Goal: Task Accomplishment & Management: Manage account settings

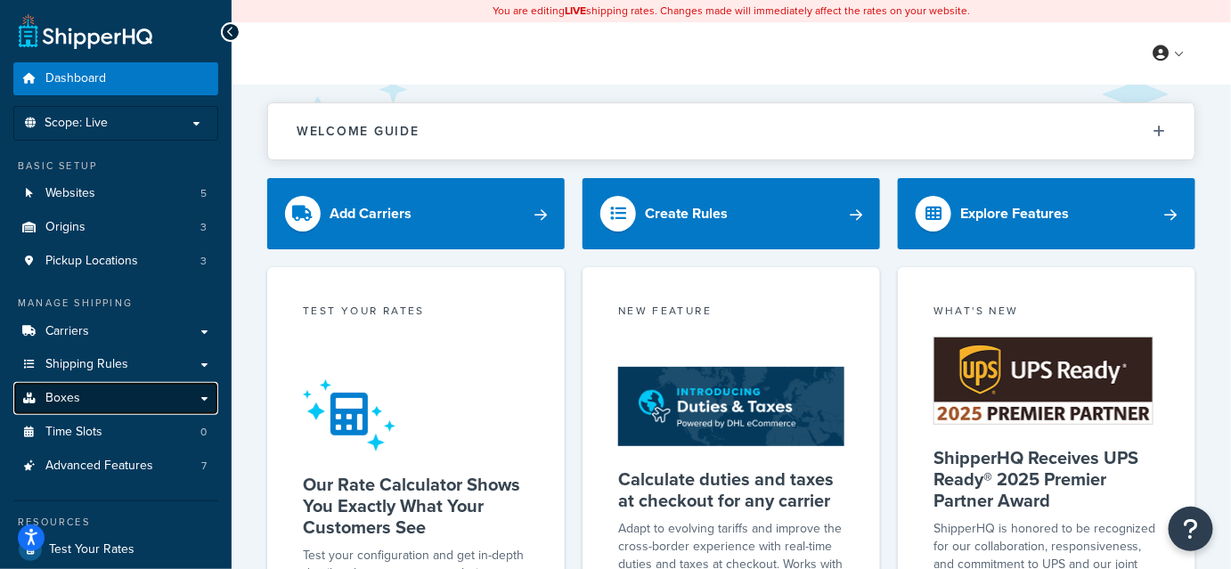
click at [45, 394] on span "Boxes" at bounding box center [62, 398] width 35 height 15
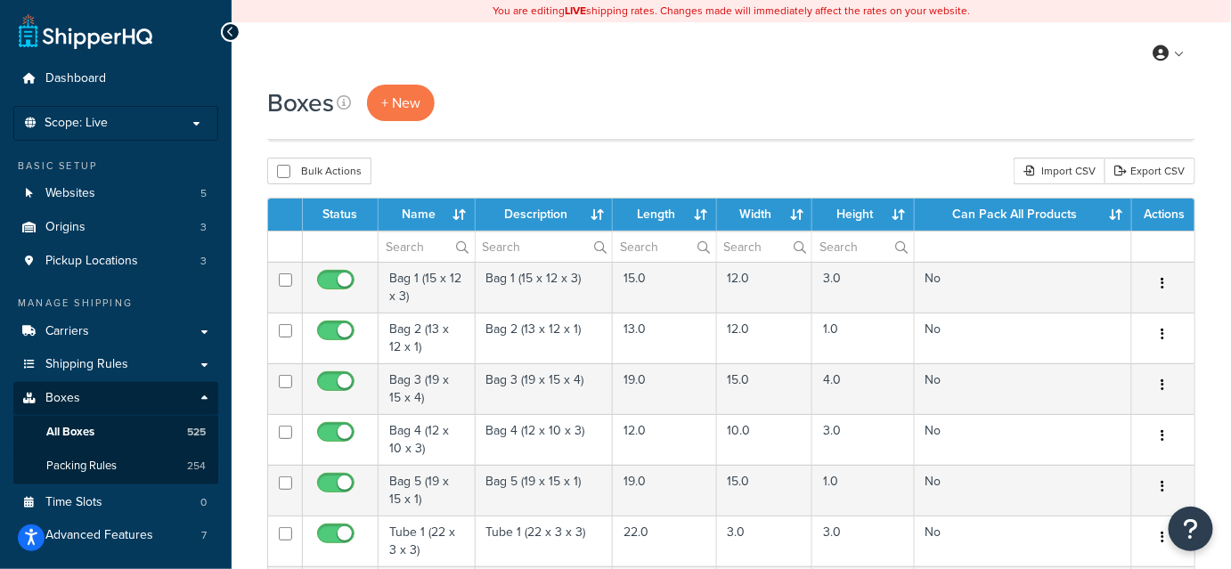
scroll to position [724, 0]
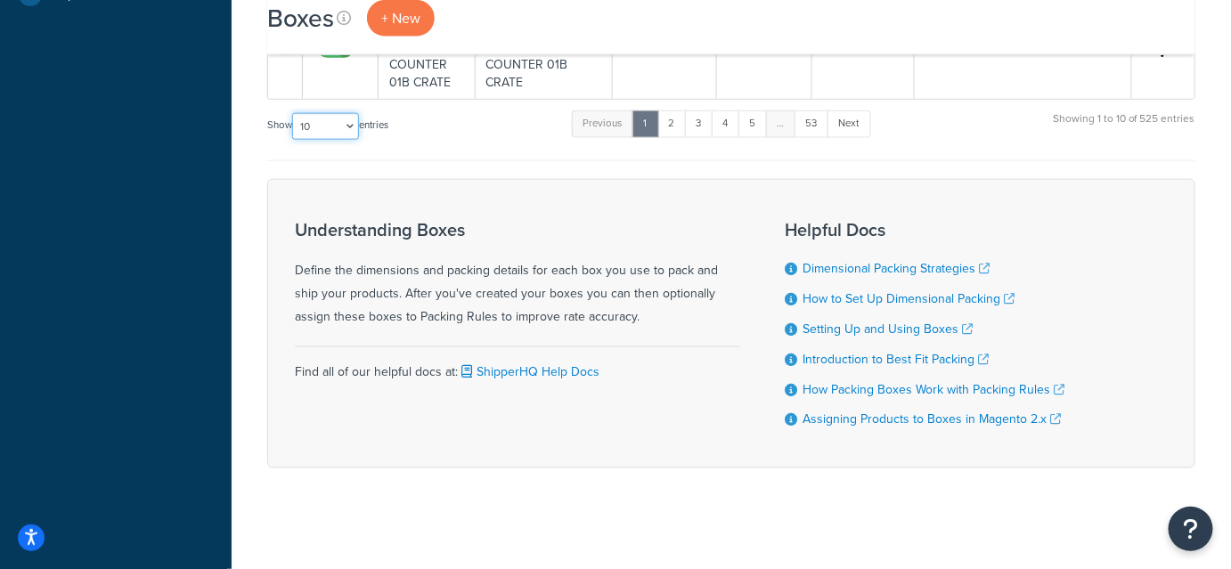
click at [353, 127] on select "10 15 25 50 100 1000" at bounding box center [325, 126] width 67 height 27
select select "1000"
click at [294, 113] on select "10 15 25 50 100 1000" at bounding box center [325, 126] width 67 height 27
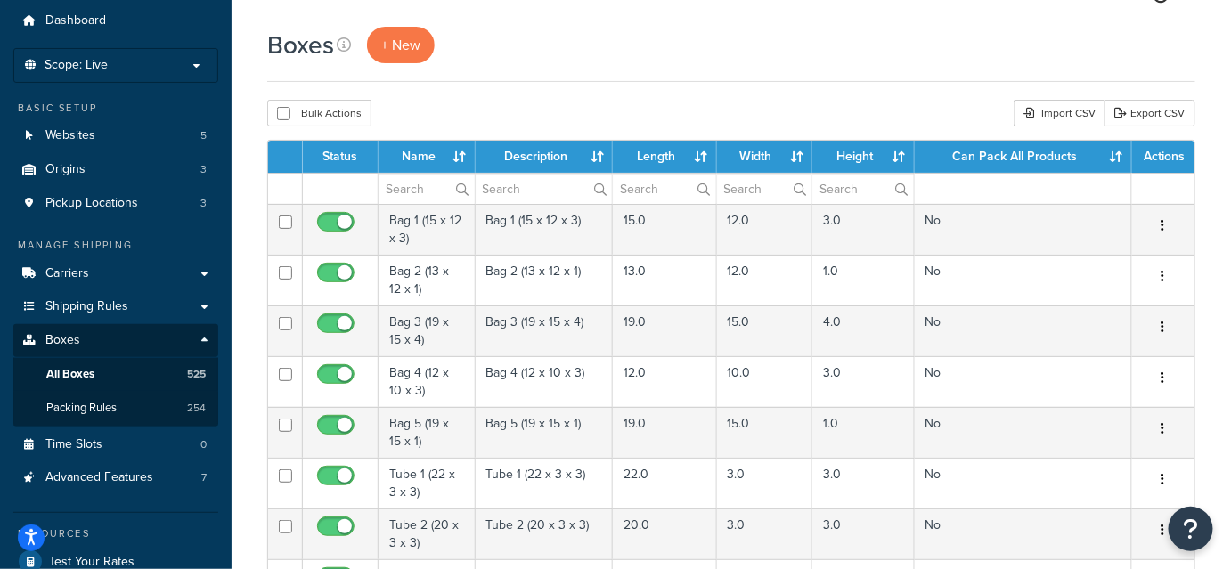
scroll to position [0, 0]
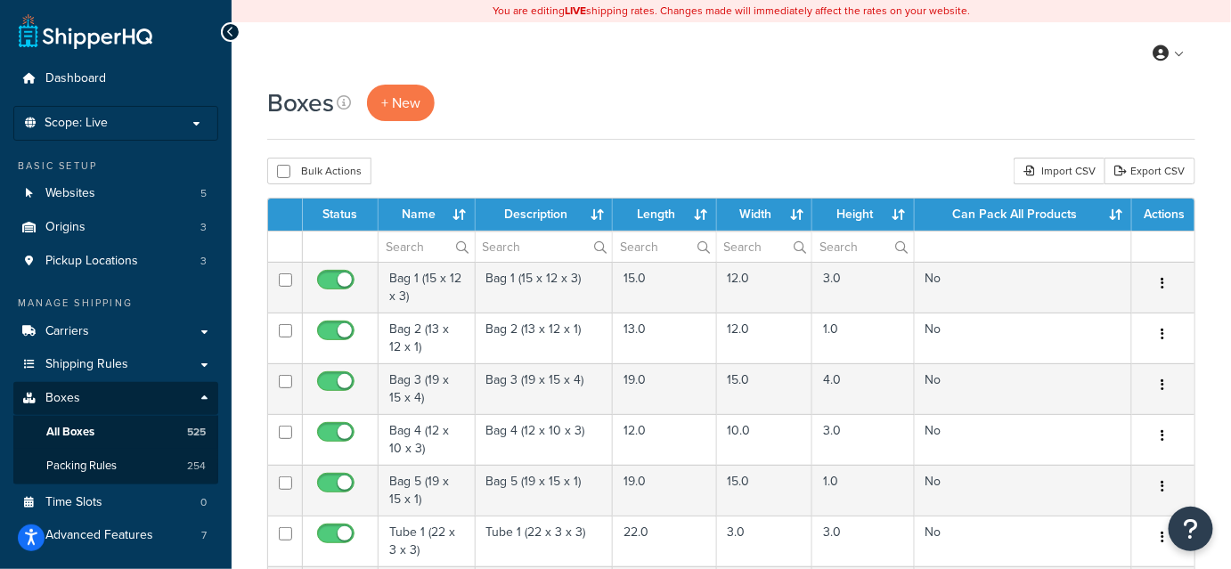
click at [705, 116] on div "Boxes + New" at bounding box center [731, 103] width 928 height 37
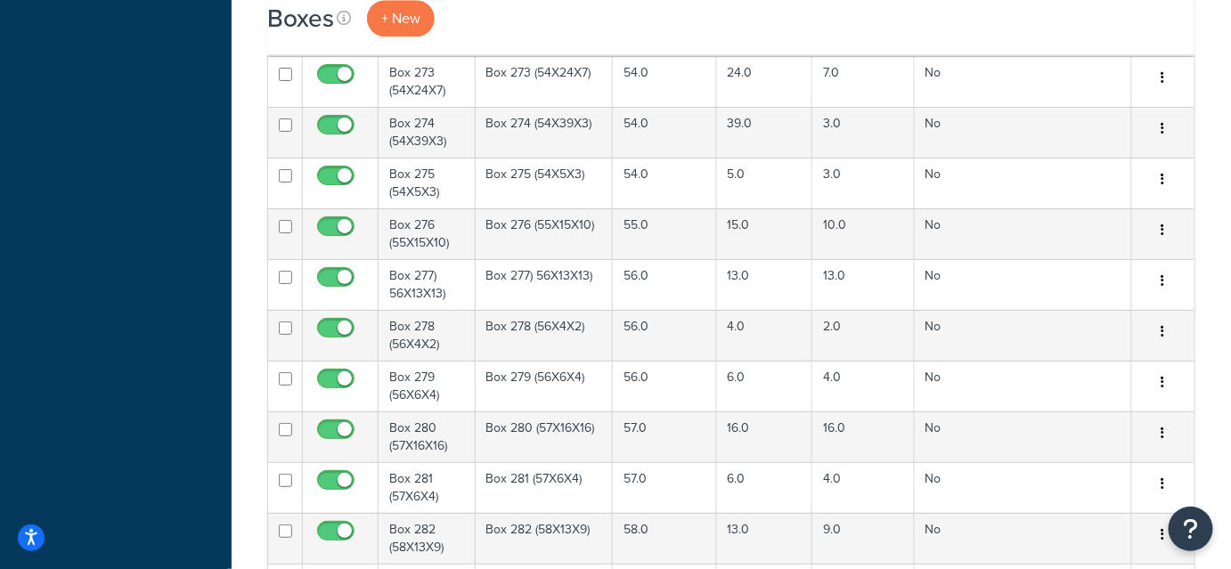
scroll to position [23190, 0]
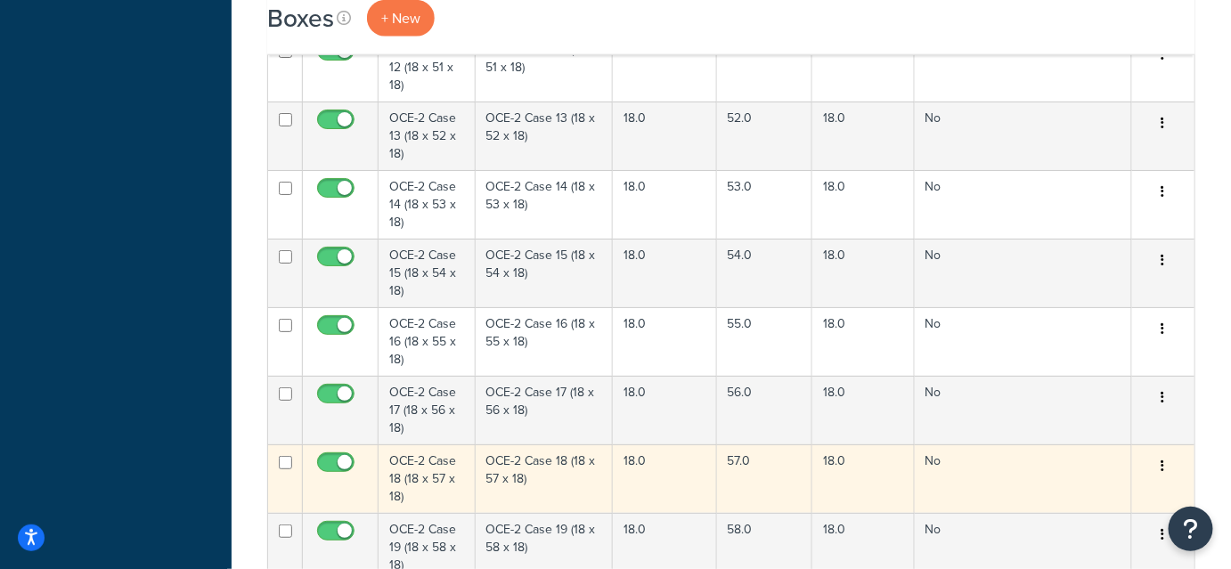
click at [1161, 459] on icon "button" at bounding box center [1163, 465] width 4 height 12
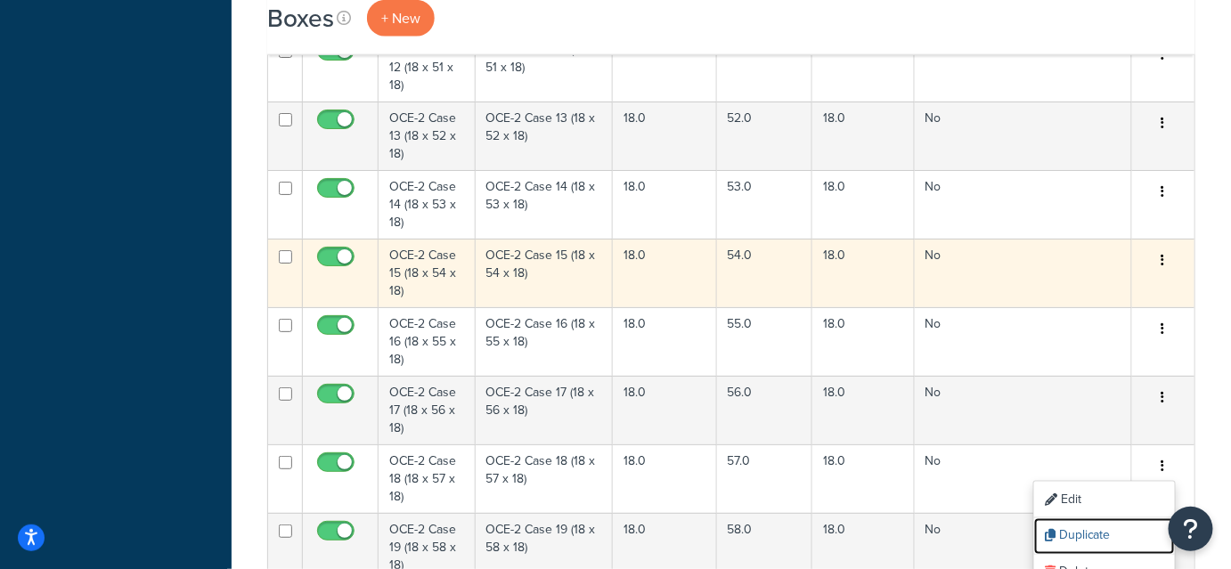
drag, startPoint x: 1093, startPoint y: 338, endPoint x: 710, endPoint y: 62, distance: 472.7
click at [1093, 518] on link "Duplicate" at bounding box center [1104, 536] width 141 height 37
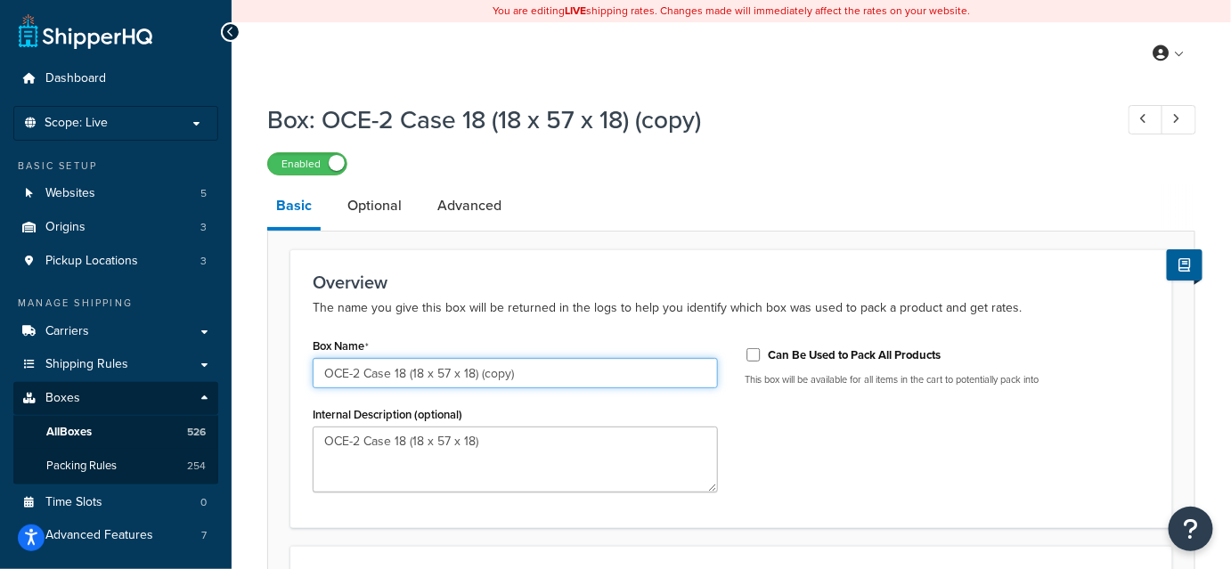
click at [540, 377] on input "OCE-2 Case 18 (18 x 57 x 18) (copy)" at bounding box center [515, 373] width 405 height 30
type input "OCE-2 Case 18 (18 x 57 x 18)"
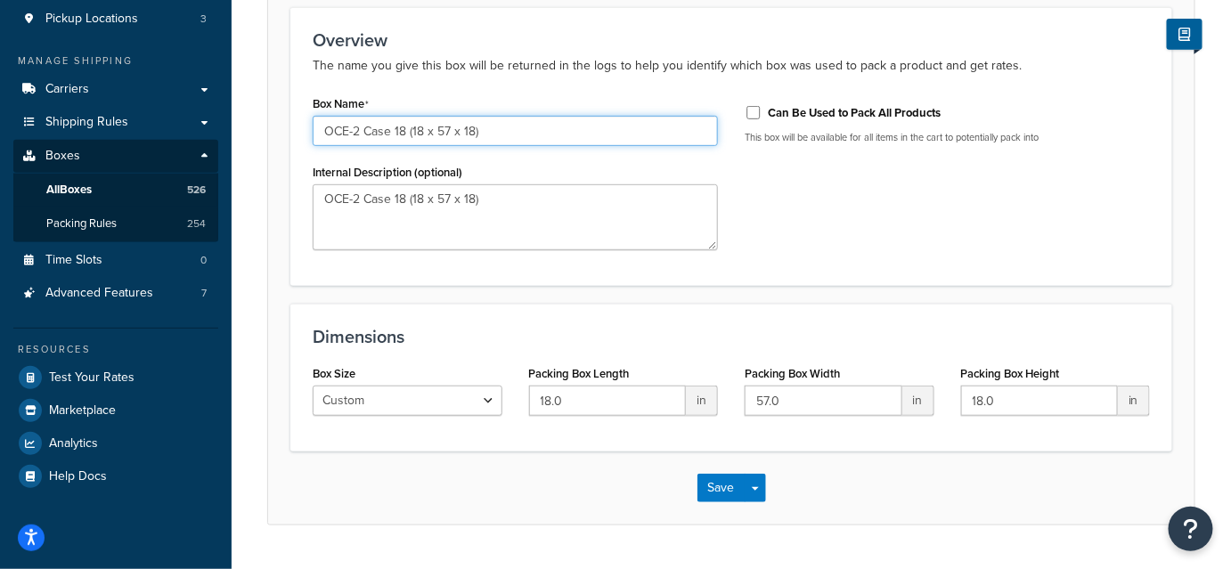
scroll to position [241, 0]
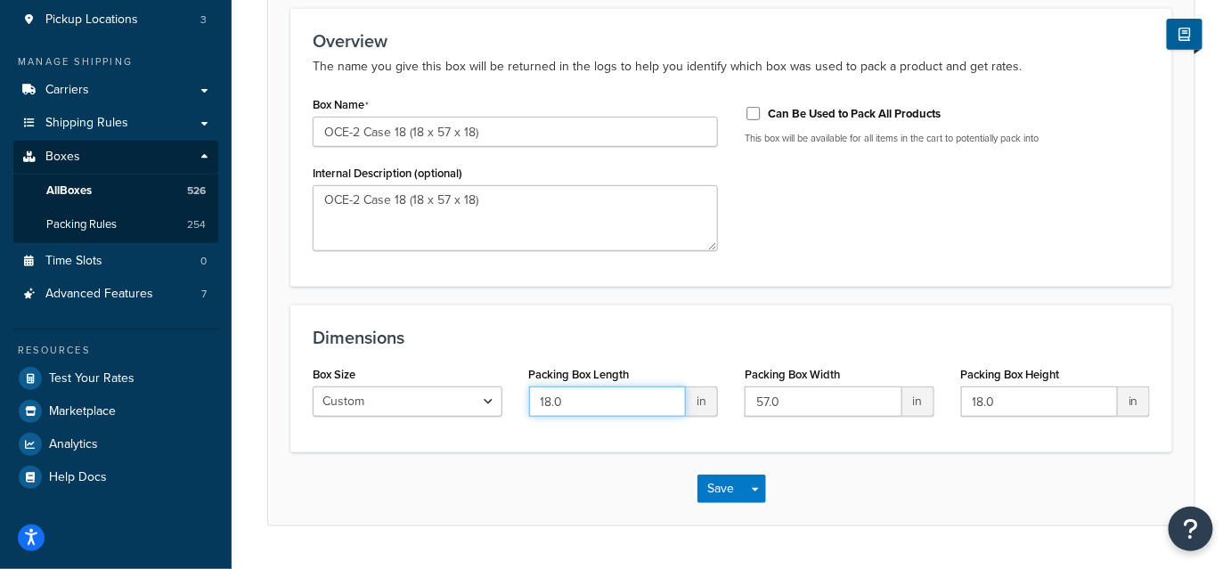
click at [549, 400] on input "18.0" at bounding box center [608, 401] width 158 height 30
type input "57.0"
click at [764, 398] on input "57.0" at bounding box center [823, 401] width 158 height 30
type input "17.0"
click at [983, 401] on input "18.0" at bounding box center [1040, 401] width 158 height 30
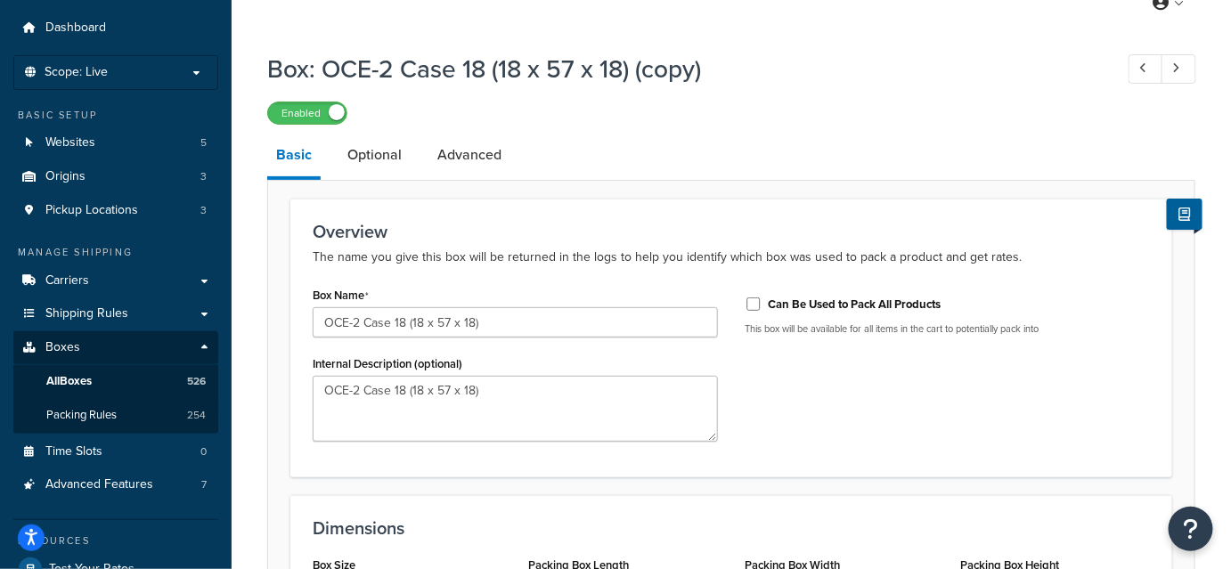
scroll to position [50, 0]
type input "17.0"
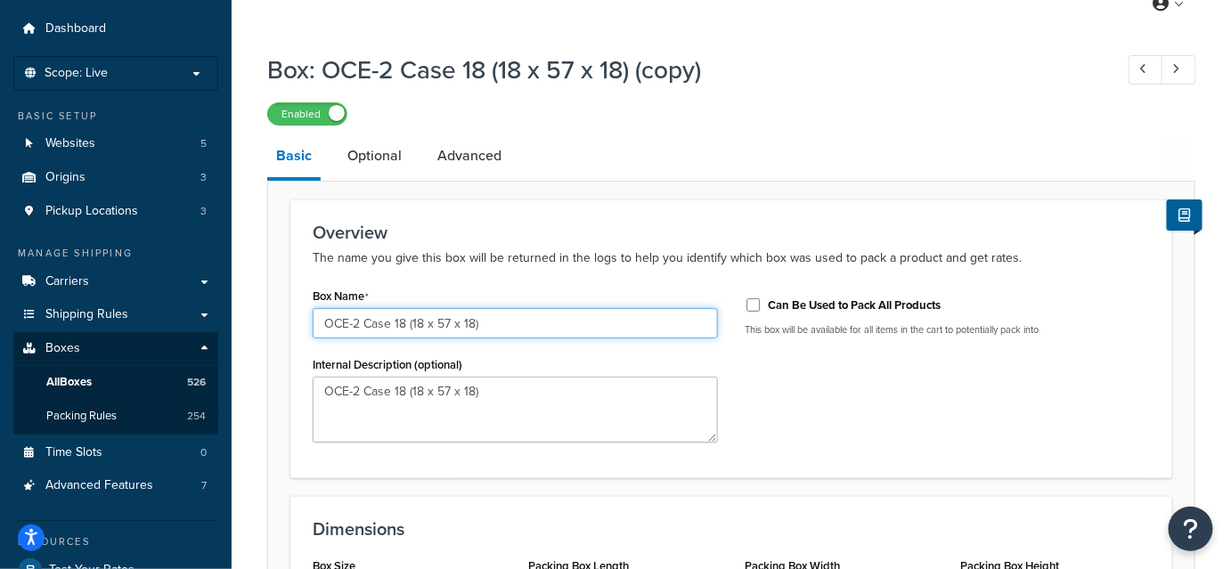
click at [422, 321] on input "OCE-2 Case 18 (18 x 57 x 18)" at bounding box center [515, 323] width 405 height 30
click at [443, 325] on input "OCE-2 Case 18 (57 x 57 x 18)" at bounding box center [515, 323] width 405 height 30
click at [472, 325] on input "OCE-2 Case 18 (57 x 17 x 18)" at bounding box center [515, 323] width 405 height 30
type input "OCE-2 Case 18 (57 x 17 x 17)"
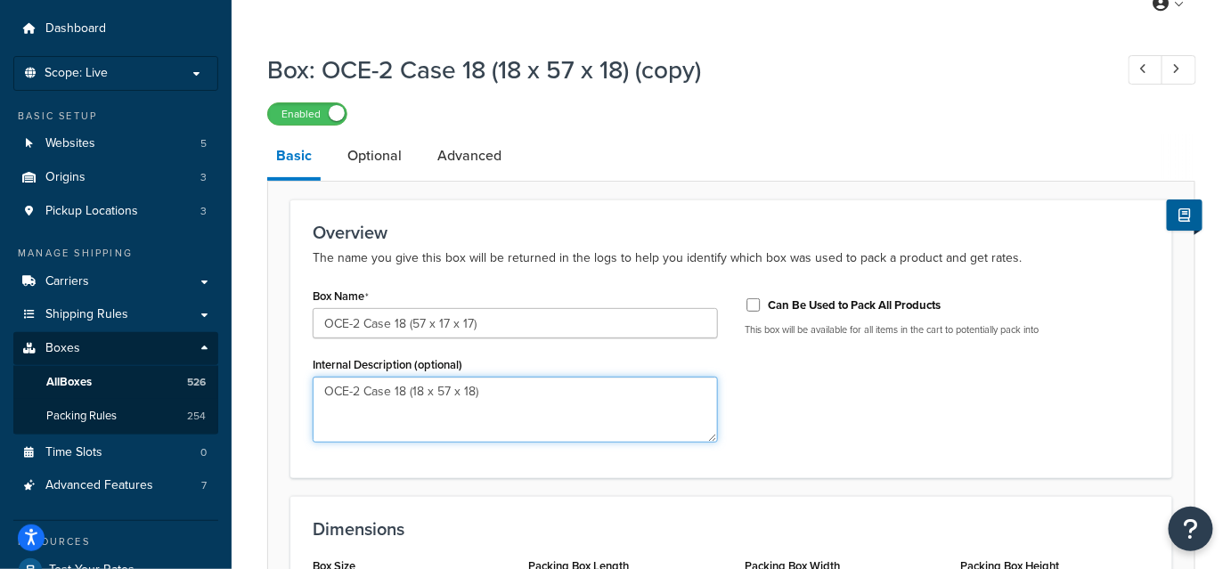
click at [420, 386] on textarea "OCE-2 Case 18 (18 x 57 x 18)" at bounding box center [515, 410] width 405 height 66
click at [446, 389] on textarea "OCE-2 Case 18 (57 x 57 x 18)" at bounding box center [515, 410] width 405 height 66
click at [471, 390] on textarea "OCE-2 Case 18 (57 x 17 x 18)" at bounding box center [515, 410] width 405 height 66
type textarea "OCE-2 Case 18 (57 x 17 x 17)"
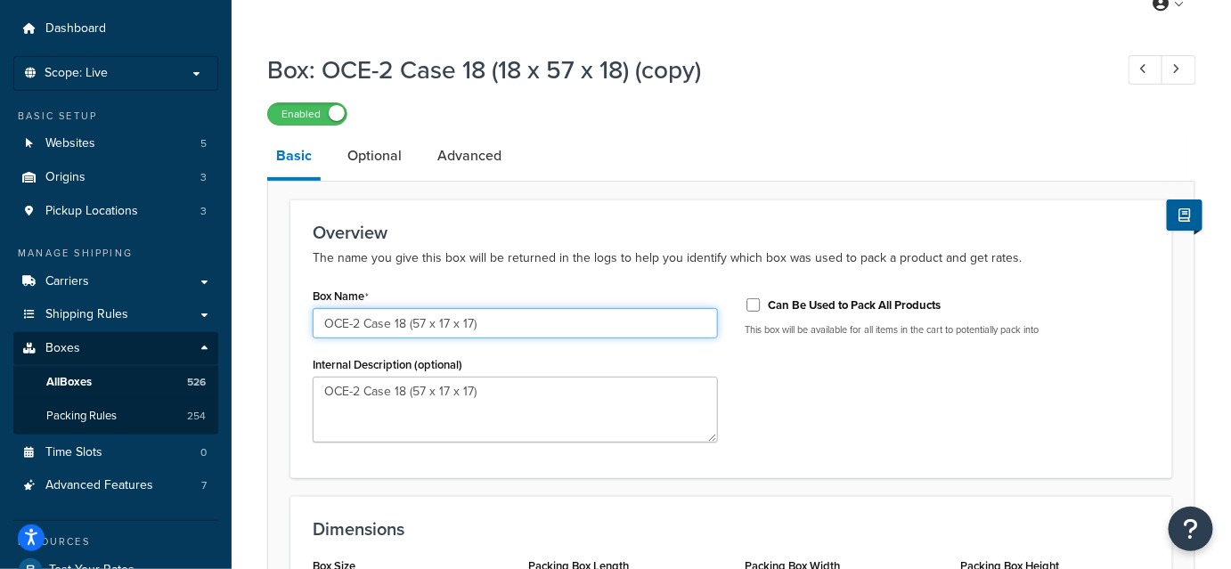
click at [410, 324] on input "OCE-2 Case 18 (57 x 17 x 17)" at bounding box center [515, 323] width 405 height 30
type input "OCE-2 Case (57 x 17 x 17)"
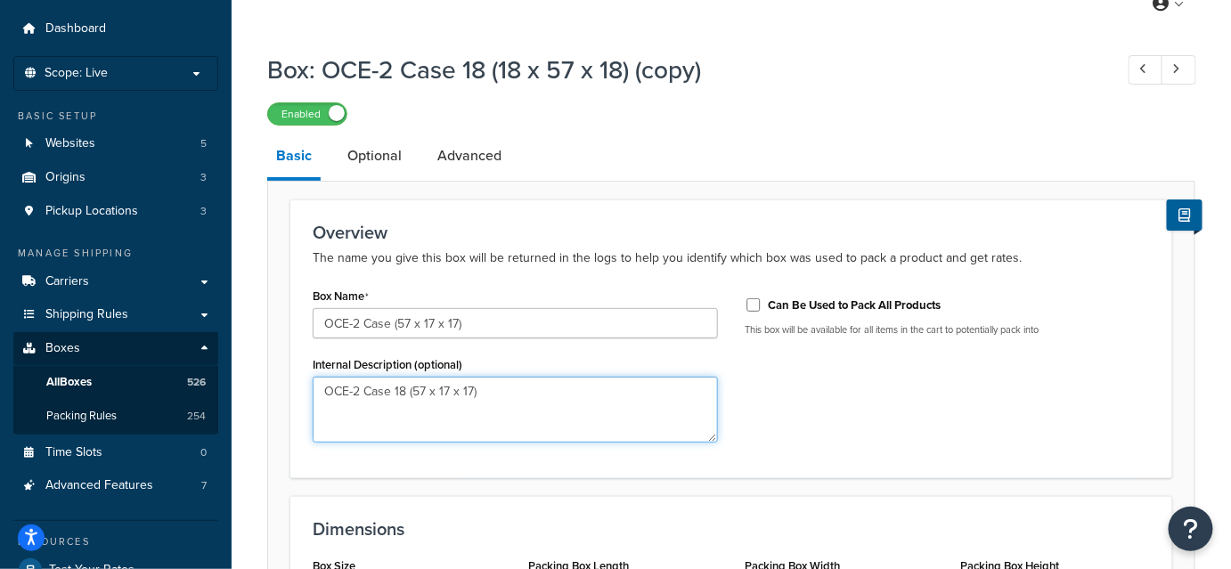
click at [408, 392] on textarea "OCE-2 Case 18 (57 x 17 x 17)" at bounding box center [515, 410] width 405 height 66
type textarea "OCE-2 Case (57 x 17 x 17)"
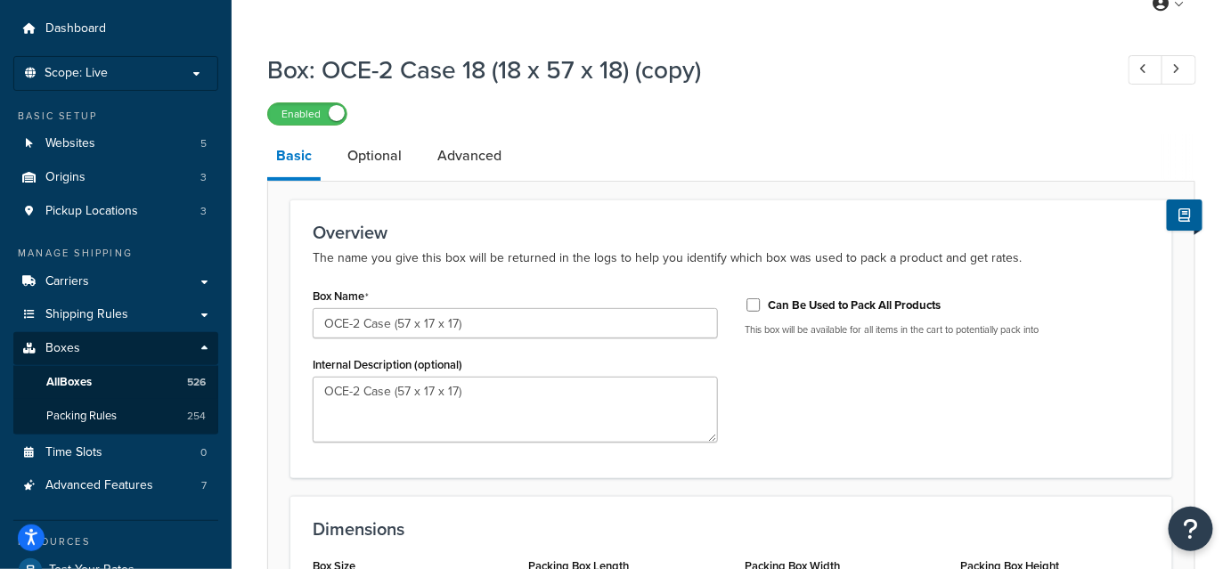
click at [839, 370] on div "Box Name OCE-2 Case (57 x 17 x 17) Internal Description (optional) OCE-2 Case (…" at bounding box center [731, 369] width 864 height 173
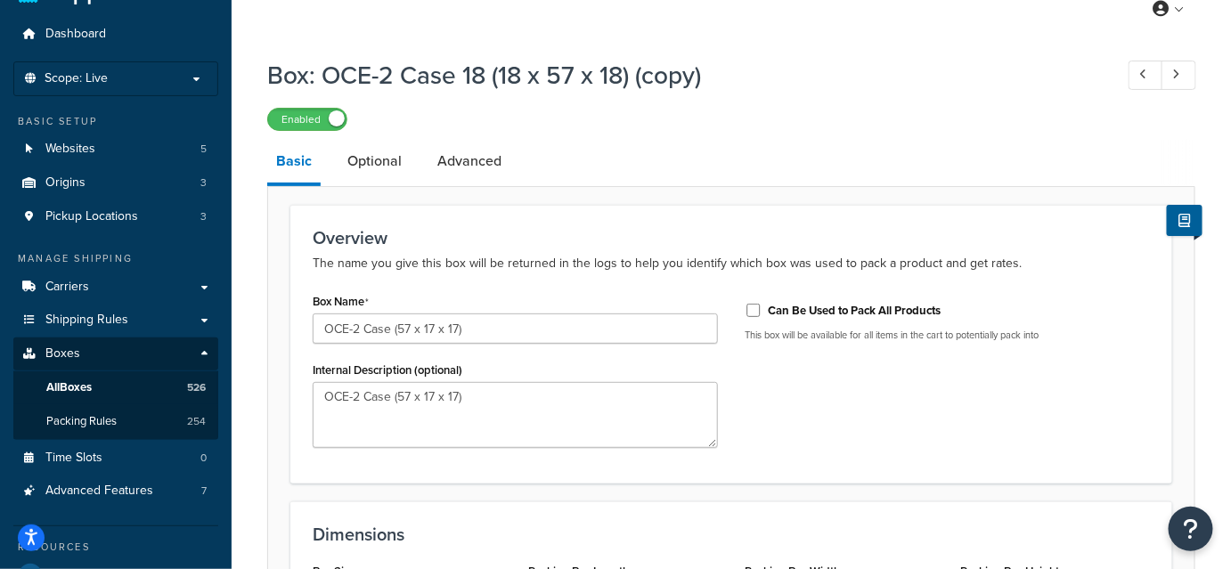
scroll to position [43, 0]
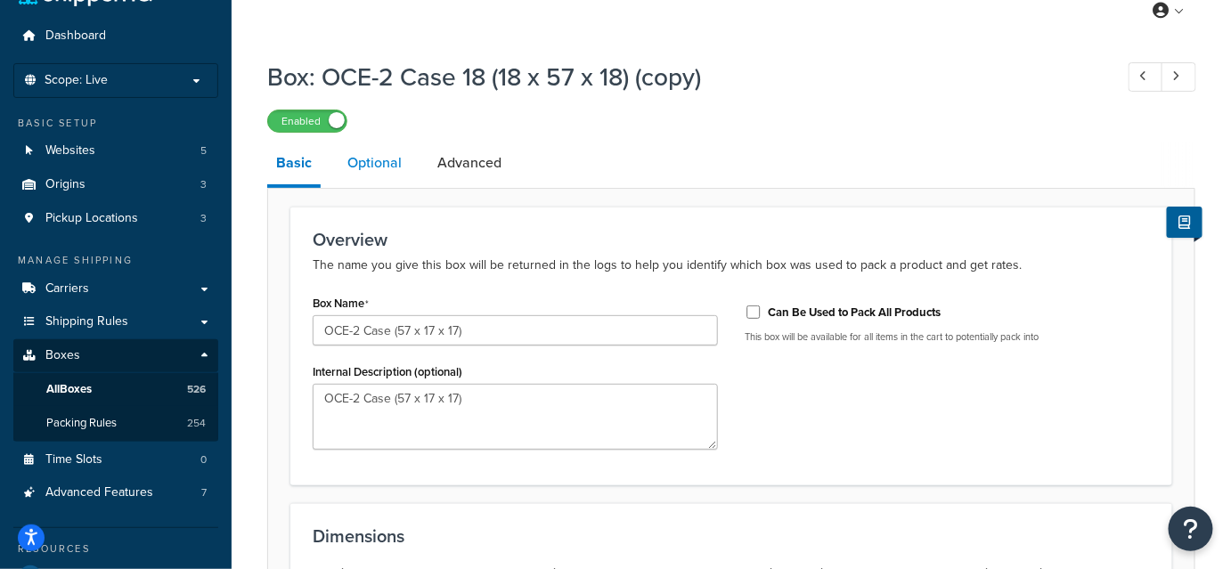
click at [381, 161] on link "Optional" at bounding box center [374, 163] width 72 height 43
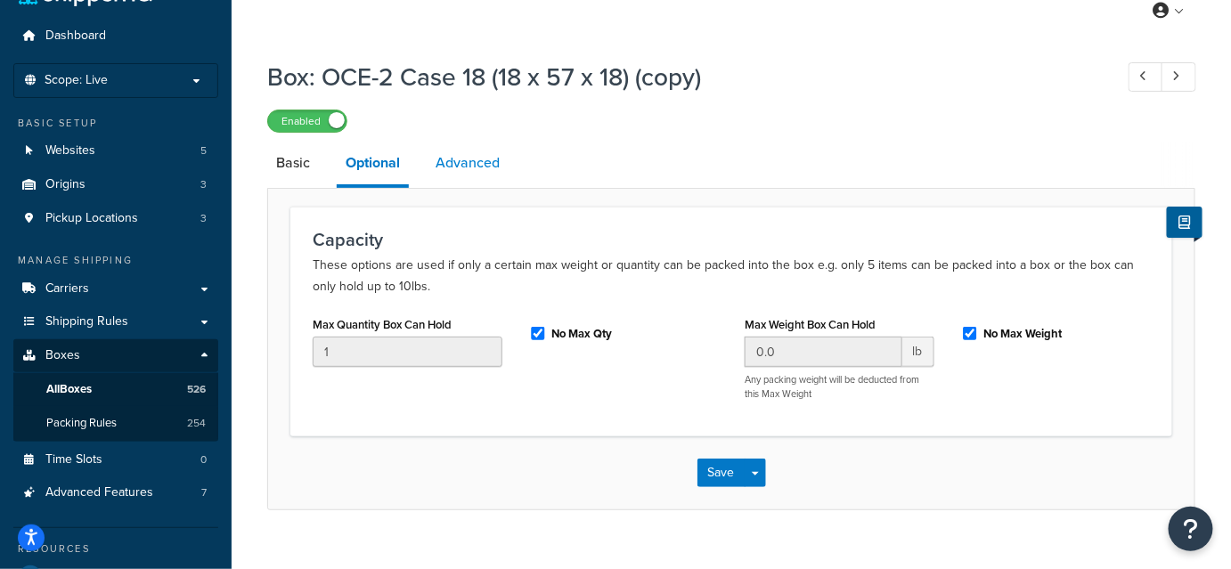
click at [475, 173] on link "Advanced" at bounding box center [468, 163] width 82 height 43
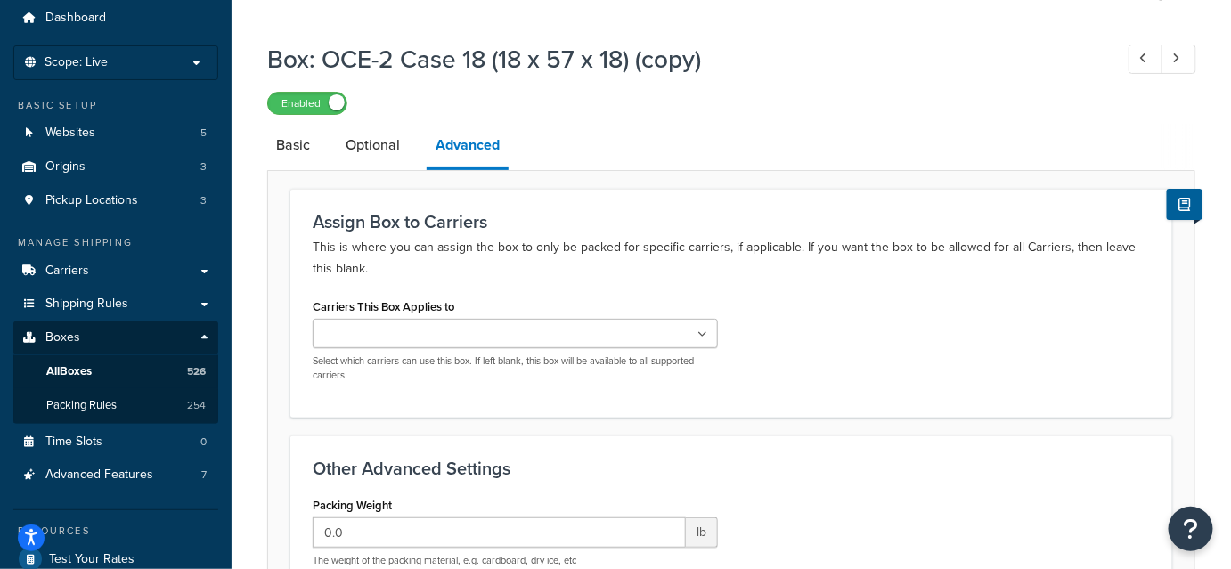
scroll to position [59, 0]
